Goal: Use online tool/utility: Utilize a website feature to perform a specific function

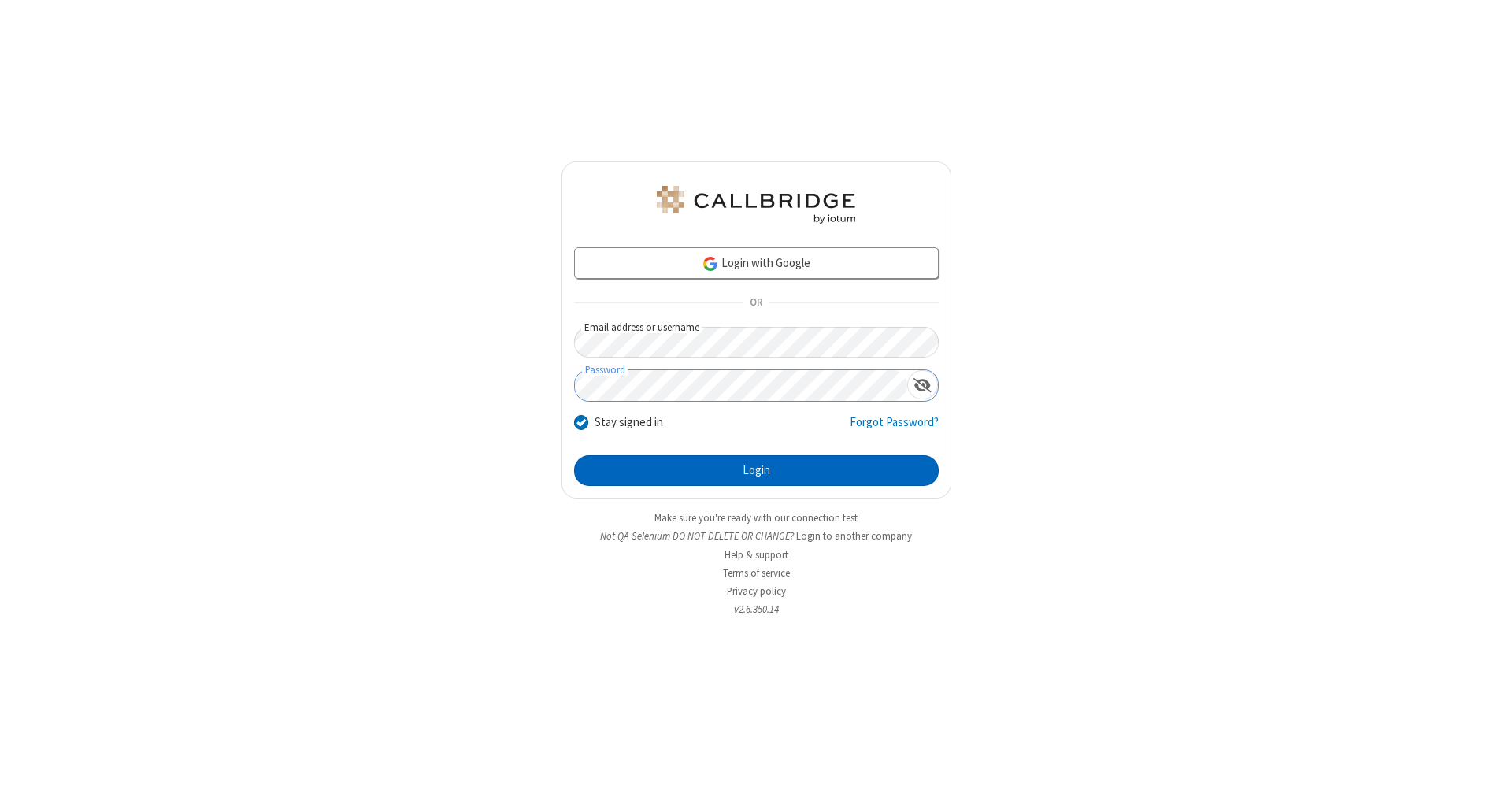
click at [756, 471] on button "Login" at bounding box center [756, 472] width 365 height 32
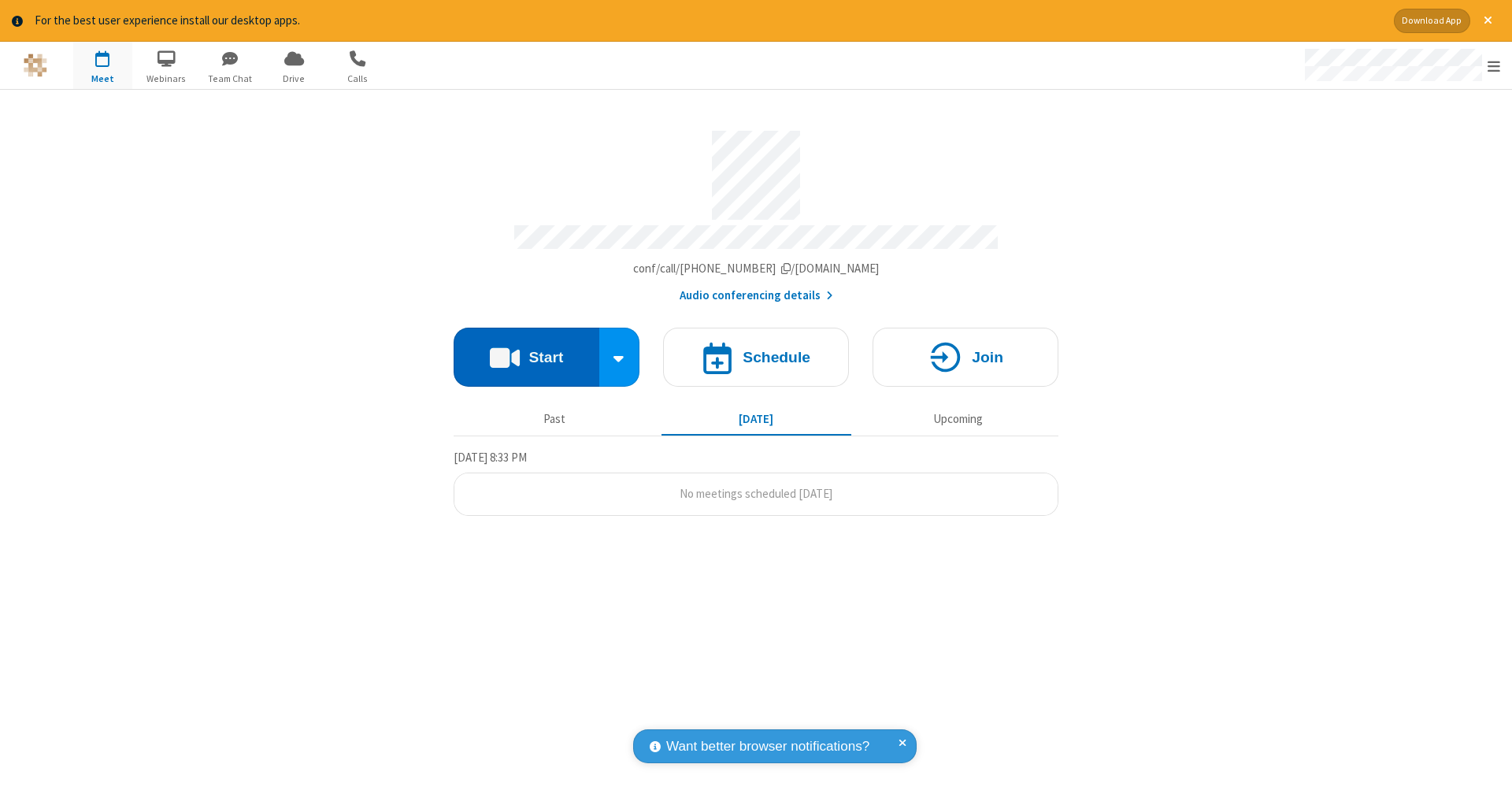
click at [525, 349] on button "Start" at bounding box center [526, 357] width 146 height 59
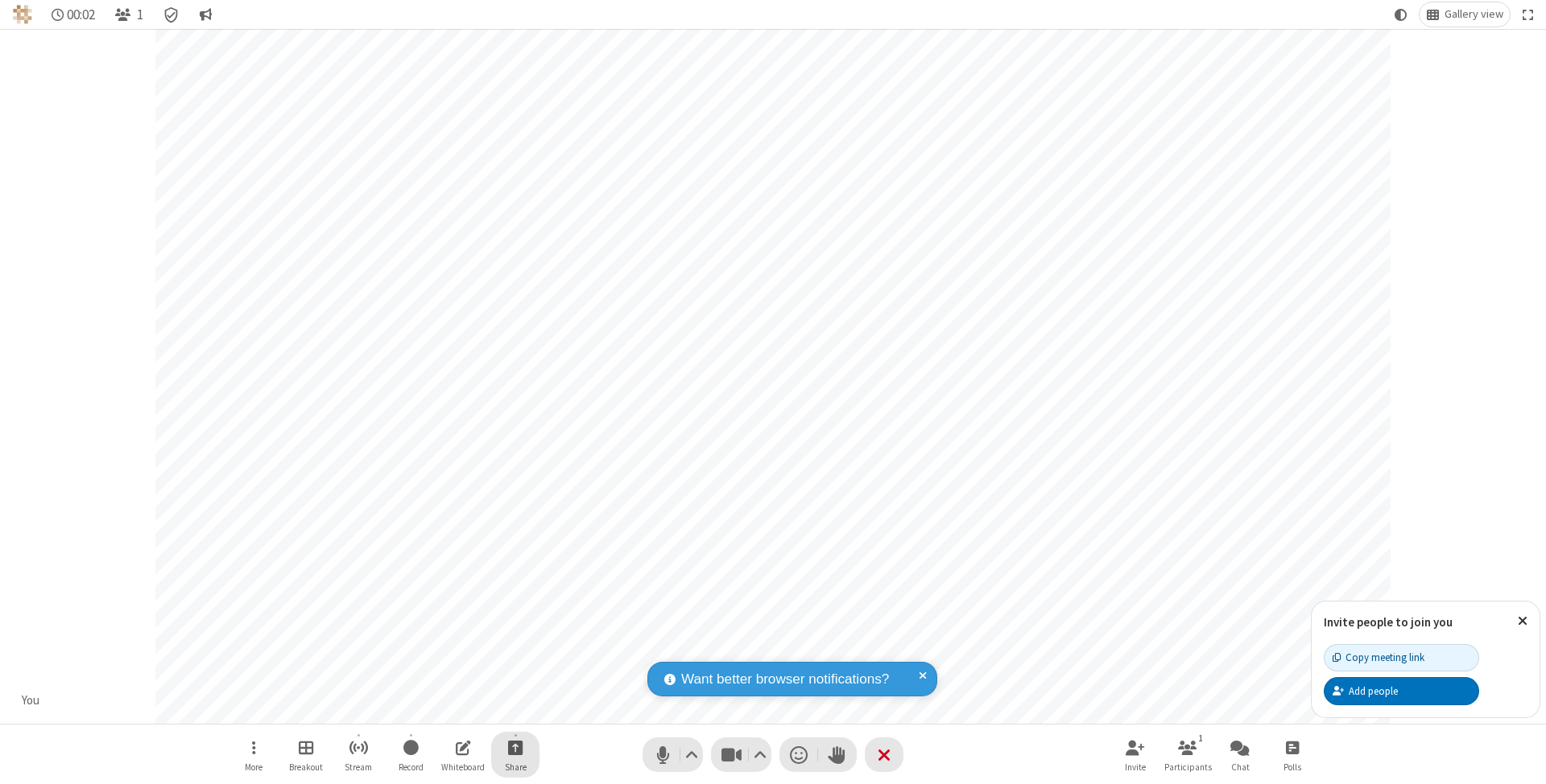
click at [514, 748] on span "Start sharing" at bounding box center [515, 747] width 15 height 20
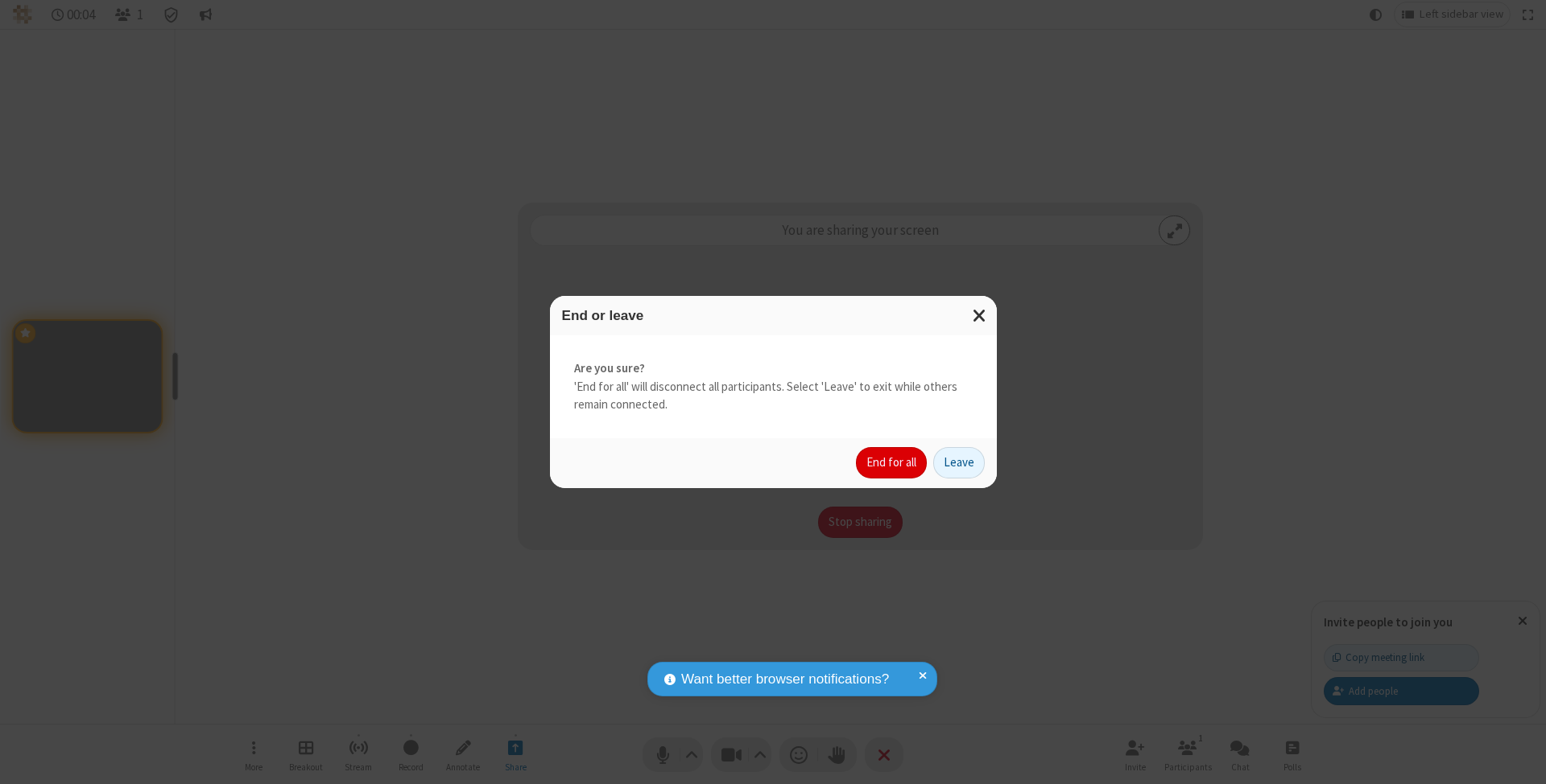
click at [892, 462] on button "End for all" at bounding box center [891, 464] width 71 height 32
